Goal: Task Accomplishment & Management: Complete application form

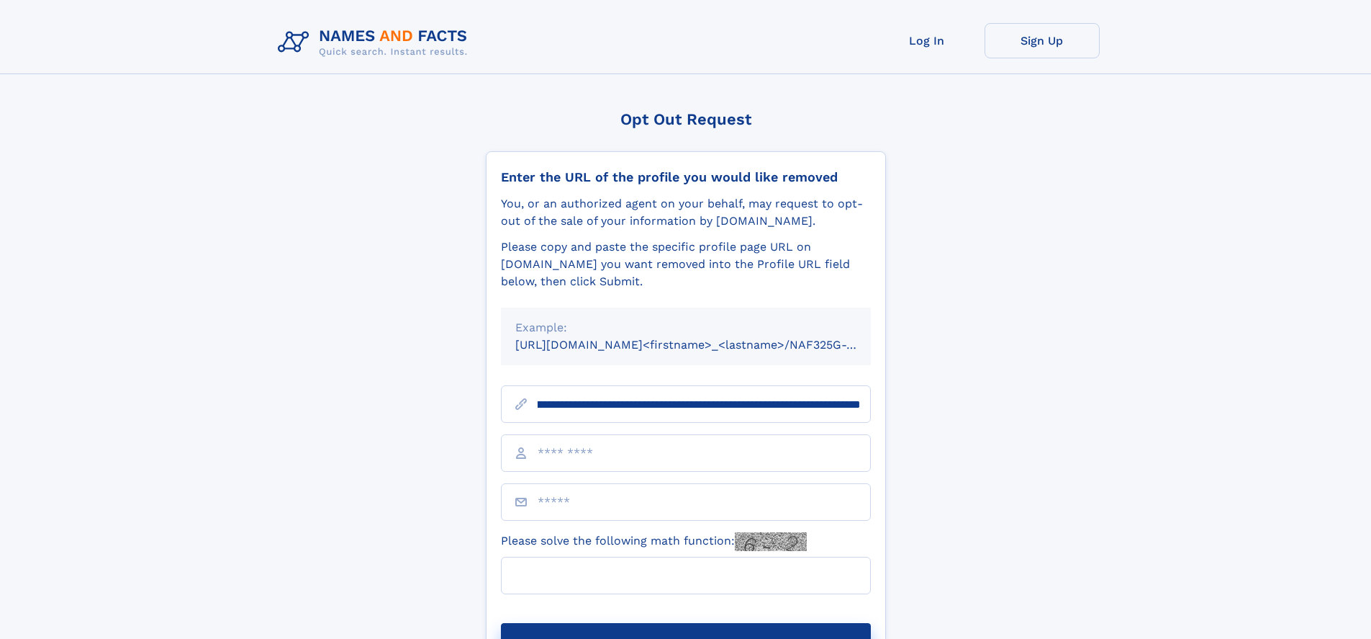
scroll to position [0, 171]
type input "**********"
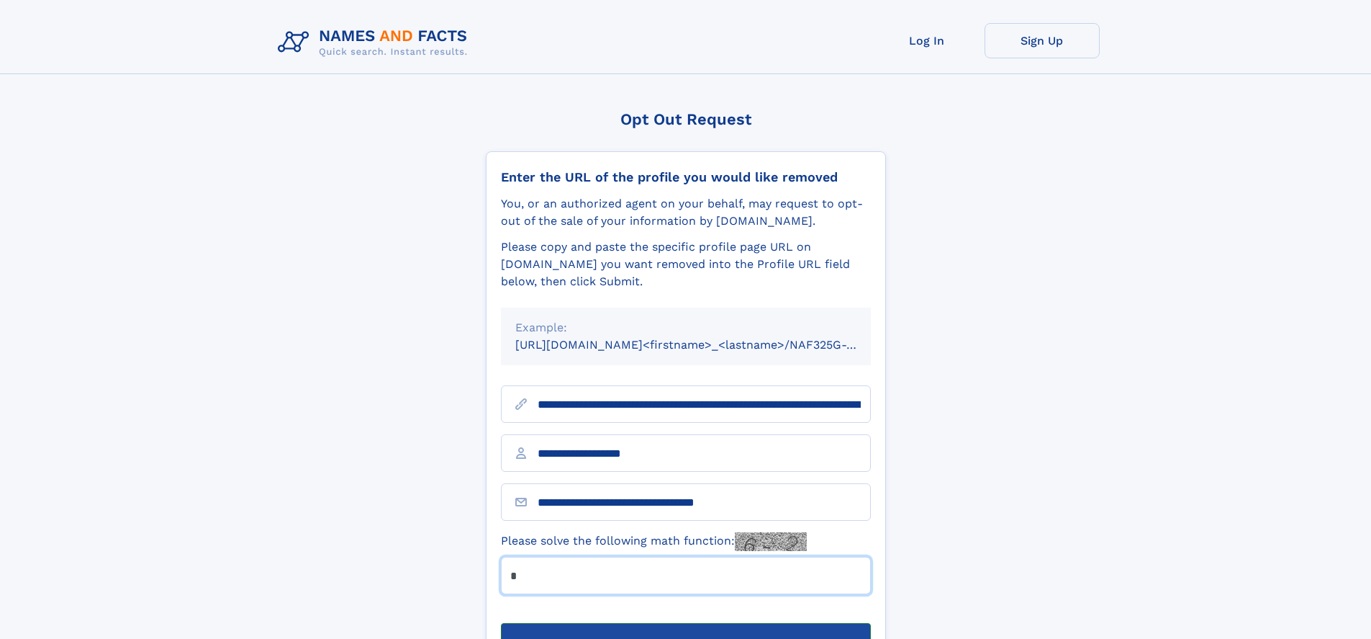
type input "*"
click at [685, 623] on button "Submit Opt Out Request" at bounding box center [686, 646] width 370 height 46
